Goal: Find specific page/section: Find specific page/section

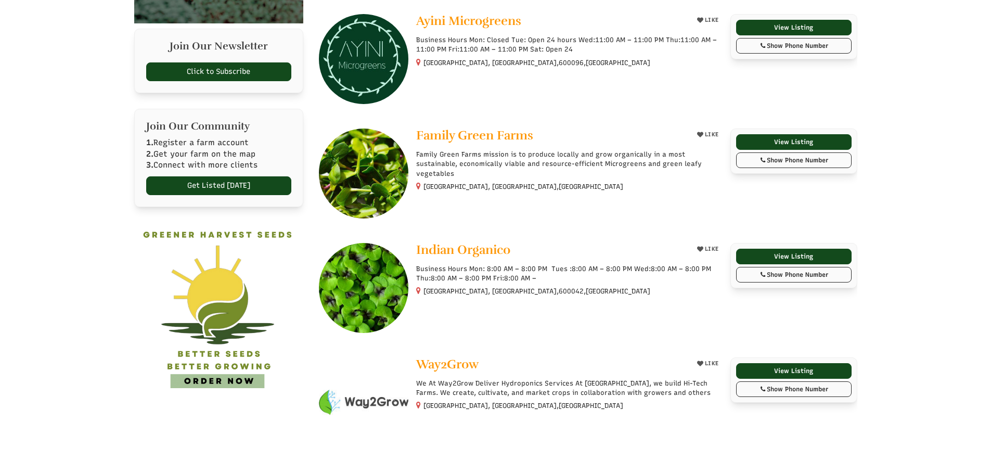
select select "Language Translate Widget"
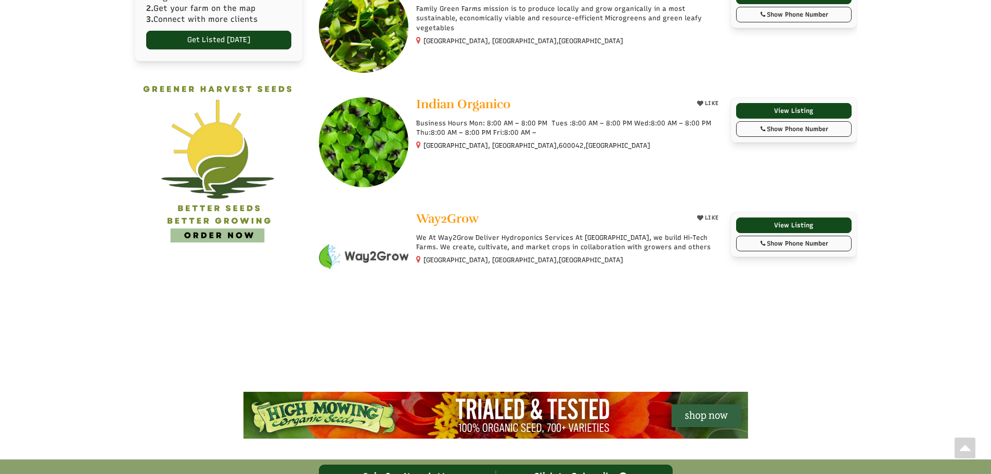
scroll to position [572, 0]
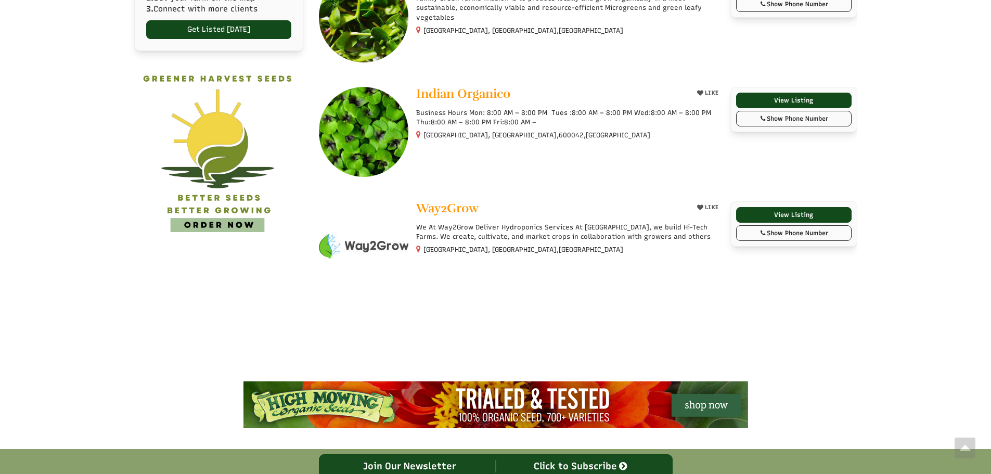
click at [243, 220] on img at bounding box center [218, 151] width 169 height 169
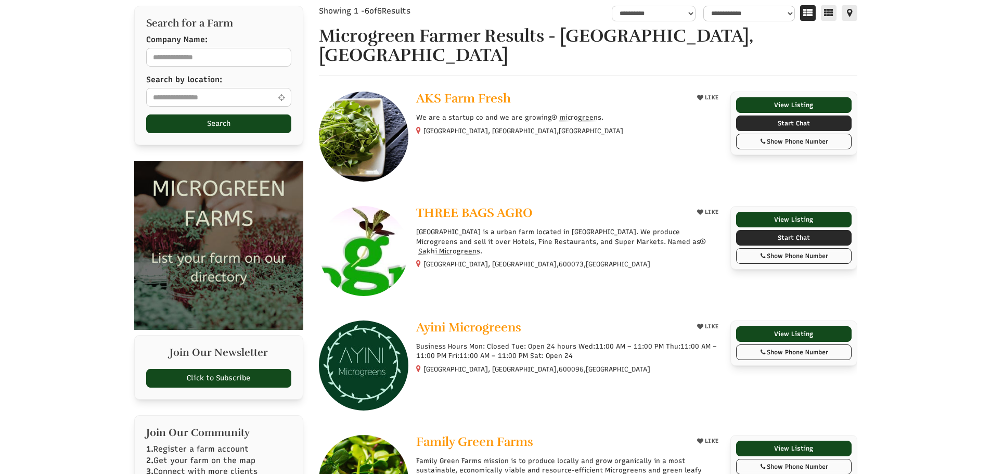
scroll to position [0, 0]
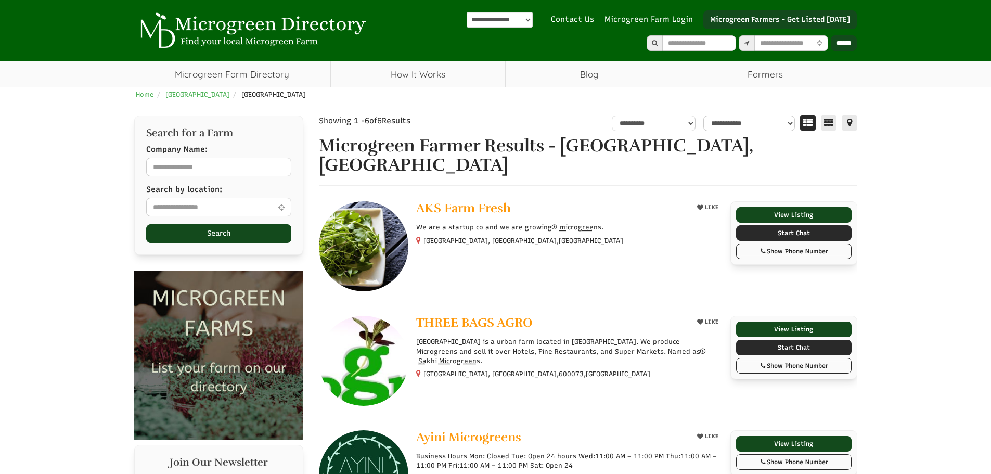
drag, startPoint x: 441, startPoint y: 159, endPoint x: 449, endPoint y: 161, distance: 8.0
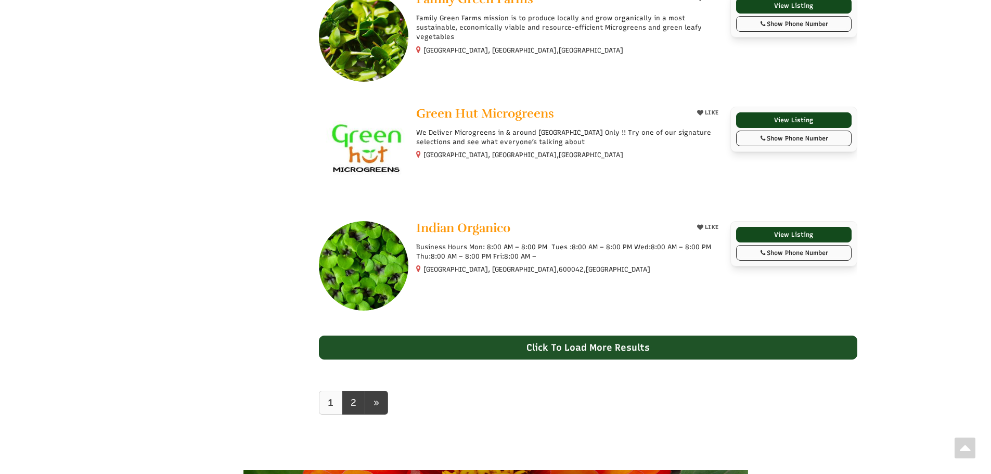
scroll to position [832, 0]
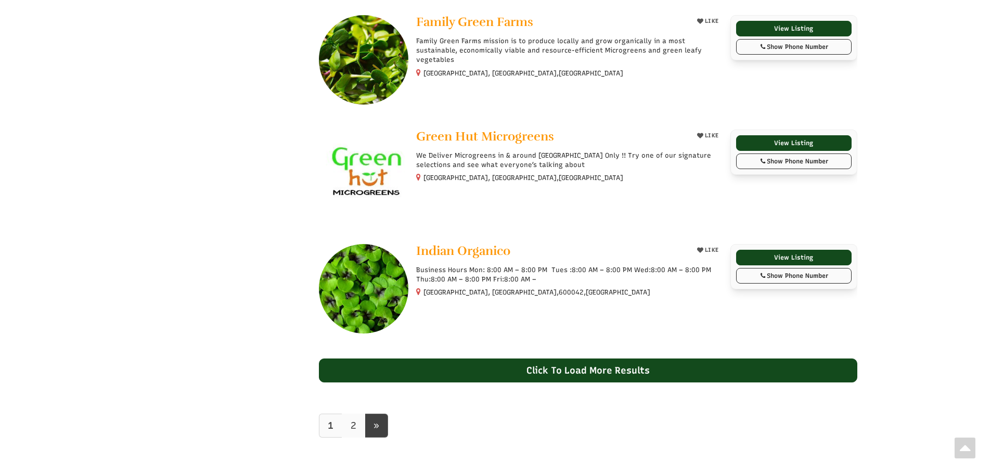
click at [356, 433] on link "2" at bounding box center [353, 426] width 23 height 24
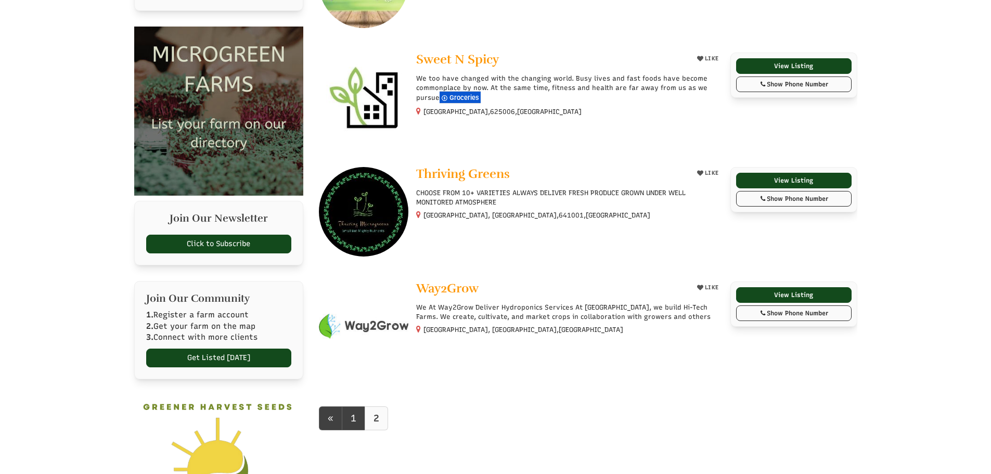
scroll to position [364, 0]
